Goal: Task Accomplishment & Management: Manage account settings

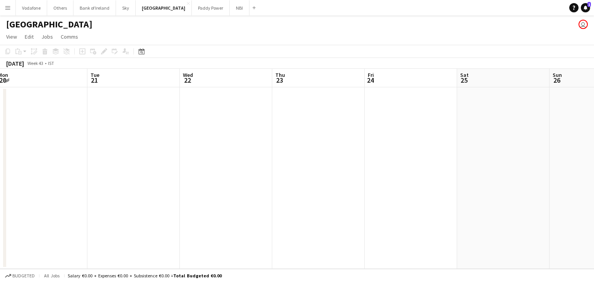
scroll to position [0, 282]
click at [192, 14] on button "Paddy Power Close" at bounding box center [211, 7] width 38 height 15
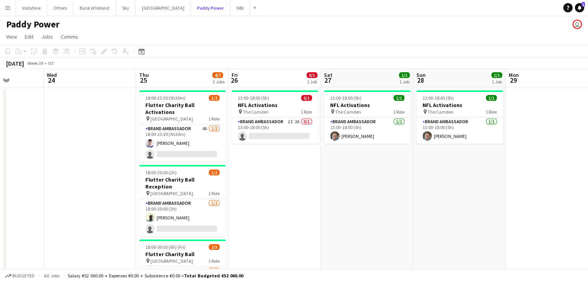
scroll to position [0, 229]
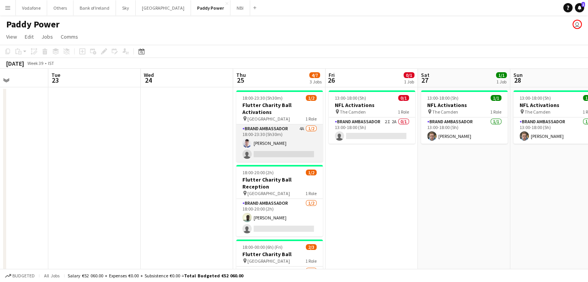
click at [283, 133] on app-card-role "Brand Ambassador 4A [DATE] 18:00-23:30 (5h30m) [DEMOGRAPHIC_DATA][PERSON_NAME] …" at bounding box center [279, 142] width 87 height 37
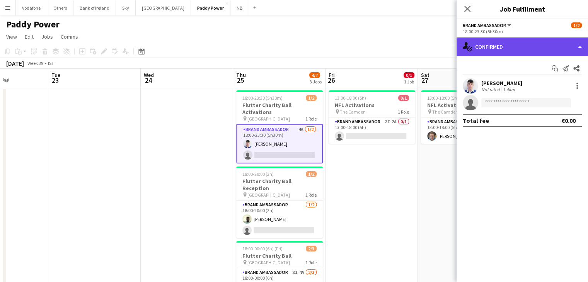
click at [498, 52] on div "single-neutral-actions-check-2 Confirmed" at bounding box center [522, 46] width 131 height 19
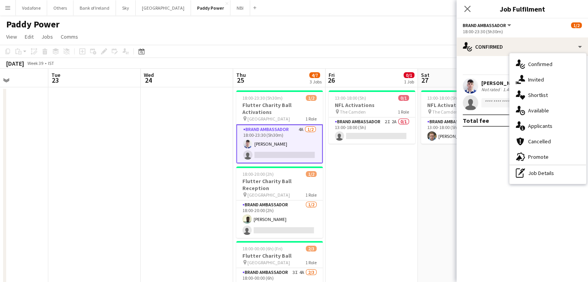
click at [546, 126] on div "single-neutral-actions-information Applicants" at bounding box center [547, 125] width 77 height 15
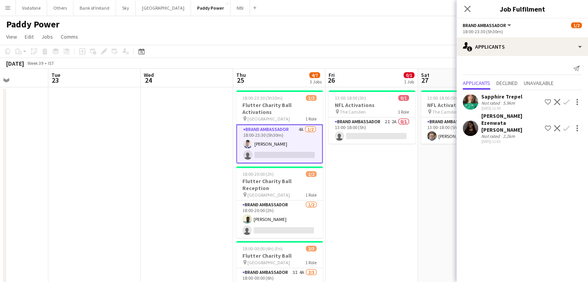
click at [421, 160] on app-date-cell "13:00-18:00 (5h) 1/1 NFL Activations pin The Camden 1 Role Brand Ambassador [DA…" at bounding box center [464, 209] width 92 height 245
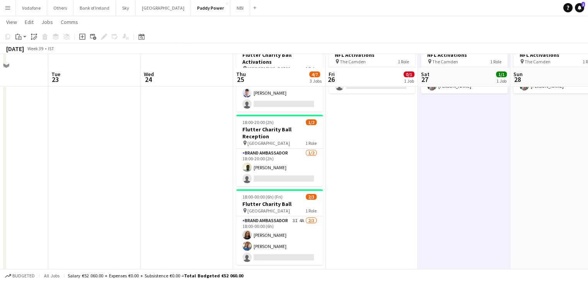
scroll to position [99, 0]
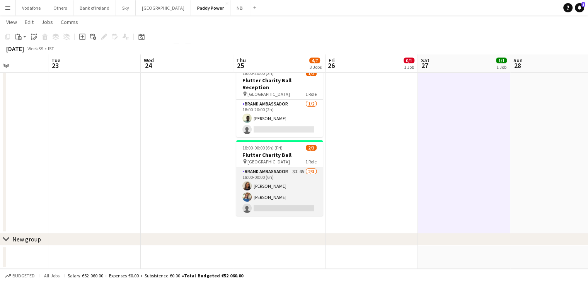
click at [288, 193] on app-card-role "Brand Ambassador 3I 4A [DATE] 18:00-00:00 (6h) [PERSON_NAME] [PERSON_NAME] sing…" at bounding box center [279, 191] width 87 height 49
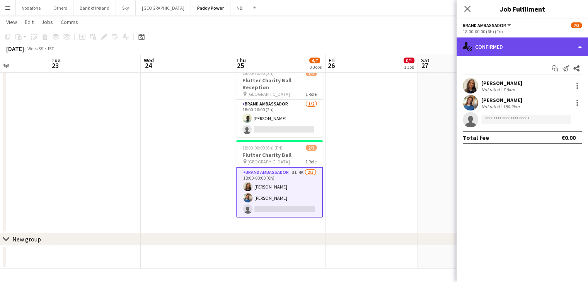
click at [514, 52] on div "single-neutral-actions-check-2 Confirmed" at bounding box center [522, 46] width 131 height 19
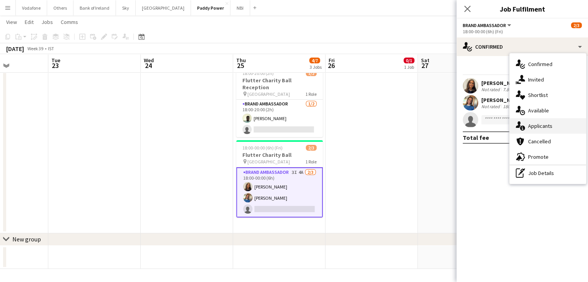
drag, startPoint x: 544, startPoint y: 127, endPoint x: 544, endPoint y: 123, distance: 4.3
click at [544, 126] on div "single-neutral-actions-information Applicants" at bounding box center [547, 125] width 77 height 15
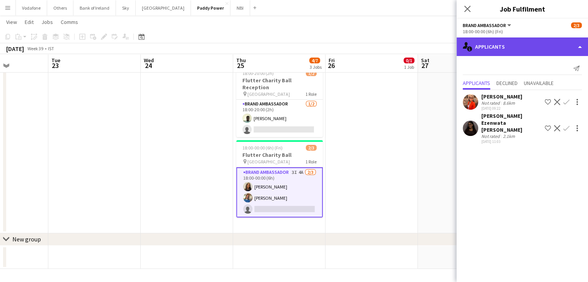
click at [501, 54] on div "single-neutral-actions-information Applicants" at bounding box center [522, 46] width 131 height 19
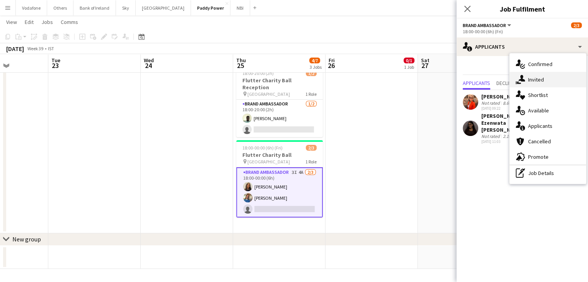
click at [526, 77] on div "single-neutral-actions-share-1 Invited" at bounding box center [547, 79] width 77 height 15
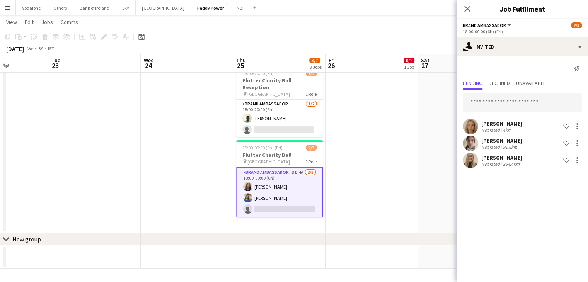
click at [524, 106] on input "text" at bounding box center [522, 102] width 119 height 19
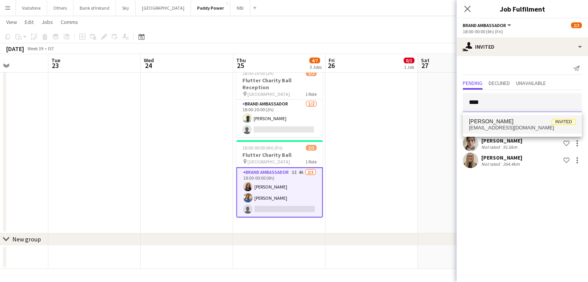
type input "****"
click at [513, 119] on span "[PERSON_NAME]" at bounding box center [491, 121] width 44 height 7
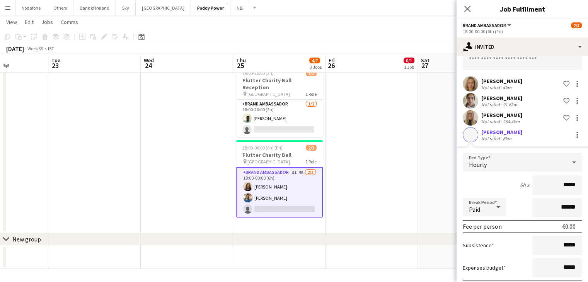
scroll to position [85, 0]
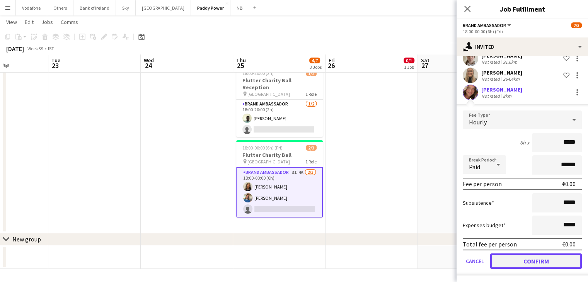
click at [539, 257] on button "Confirm" at bounding box center [536, 261] width 92 height 15
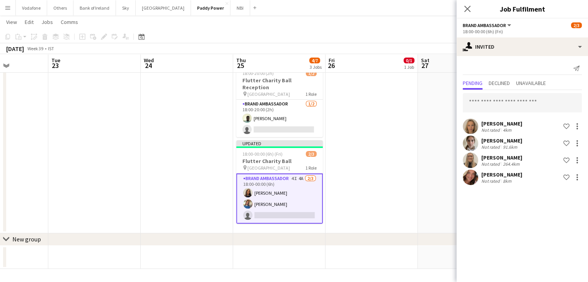
scroll to position [0, 0]
click at [400, 160] on app-date-cell "13:00-18:00 (5h) 0/1 NFL Activations pin The Camden 1 Role Brand Ambassador 2I …" at bounding box center [371, 110] width 92 height 245
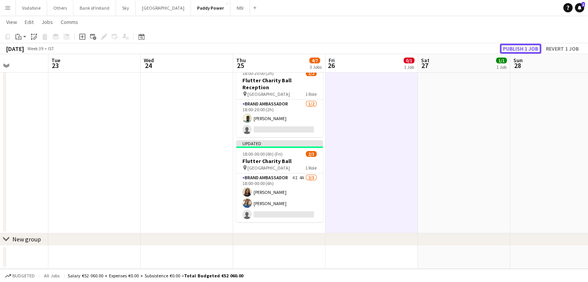
click at [513, 49] on button "Publish 1 job" at bounding box center [520, 49] width 41 height 10
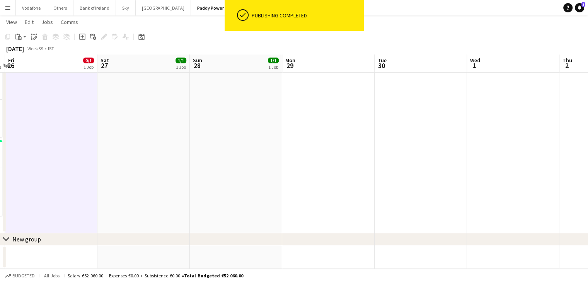
drag, startPoint x: 167, startPoint y: 180, endPoint x: 104, endPoint y: 180, distance: 62.2
click at [104, 180] on app-calendar-viewport "Mon 22 Tue 23 Wed 24 Thu 25 4/7 3 Jobs Fri 26 0/1 1 Job Sat 27 1/1 1 Job Sun 28…" at bounding box center [294, 100] width 588 height 337
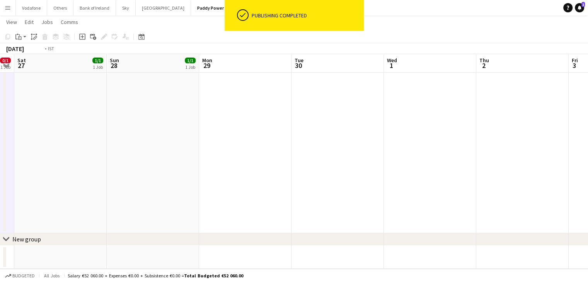
drag, startPoint x: 517, startPoint y: 151, endPoint x: 186, endPoint y: 157, distance: 331.7
click at [186, 157] on app-calendar-viewport "Wed 24 Thu 25 4/7 3 Jobs Fri 26 0/1 1 Job Sat 27 1/1 1 Job Sun 28 1/1 1 Job Mon…" at bounding box center [294, 100] width 588 height 337
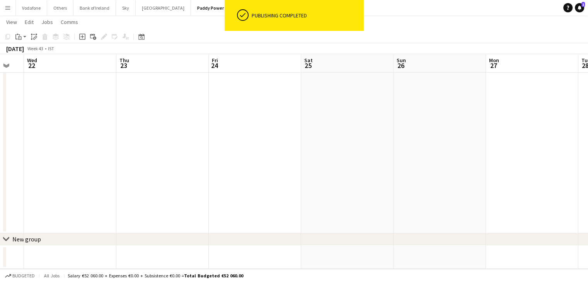
scroll to position [0, 160]
click at [126, 9] on button "Sky Close" at bounding box center [126, 7] width 20 height 15
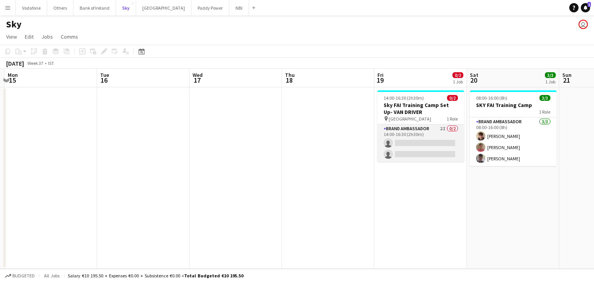
scroll to position [0, 365]
click at [446, 145] on app-card-role "Brand Ambassador 2I 0/2 14:00-16:30 (2h30m) single-neutral-actions single-neutr…" at bounding box center [420, 142] width 87 height 37
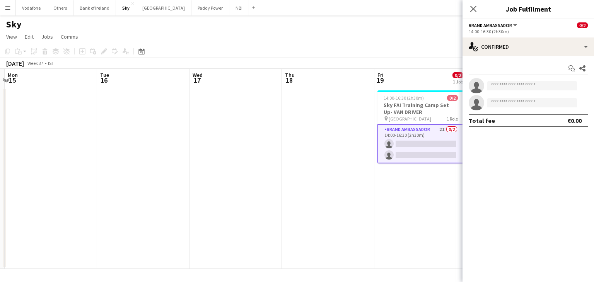
click at [288, 158] on app-date-cell at bounding box center [328, 178] width 92 height 182
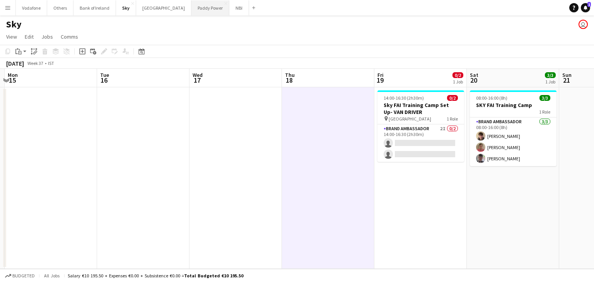
click at [191, 11] on button "Paddy Power Close" at bounding box center [210, 7] width 38 height 15
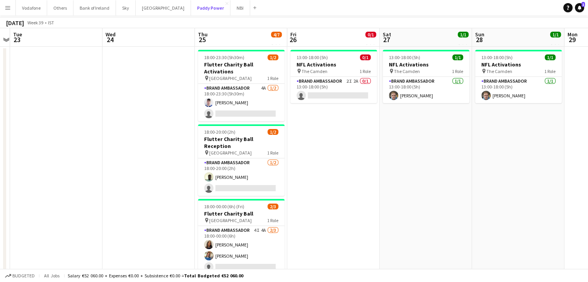
scroll to position [99, 0]
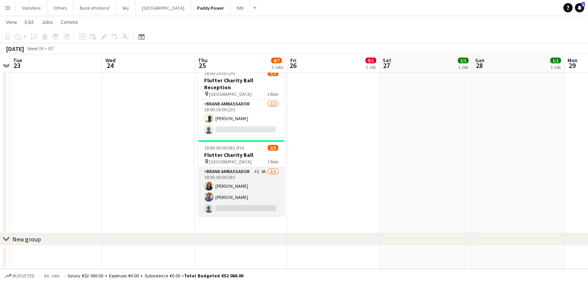
click at [264, 179] on app-card-role "Brand Ambassador 4I 4A [DATE] 18:00-00:00 (6h) [PERSON_NAME] [PERSON_NAME] sing…" at bounding box center [241, 191] width 87 height 49
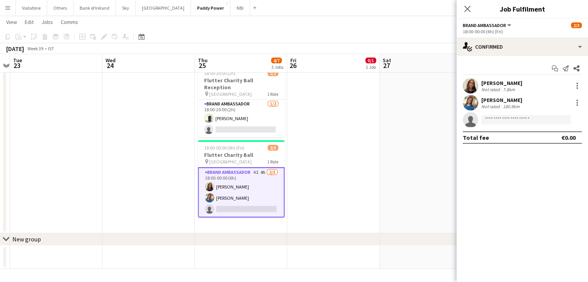
click at [317, 155] on app-date-cell "13:00-18:00 (5h) 0/1 NFL Activations pin The Camden 1 Role Brand Ambassador 2I …" at bounding box center [333, 110] width 92 height 245
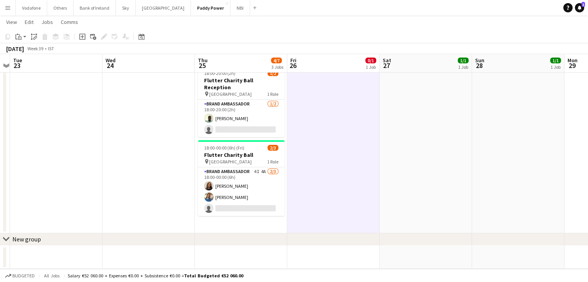
drag, startPoint x: 90, startPoint y: 181, endPoint x: 140, endPoint y: 172, distance: 50.0
click at [140, 172] on app-calendar-viewport "Fri 19 Sat 20 Sun 21 Mon 22 Tue 23 Wed 24 Thu 25 4/7 3 Jobs Fri 26 0/1 1 Job Sa…" at bounding box center [294, 100] width 588 height 337
